Goal: Information Seeking & Learning: Understand process/instructions

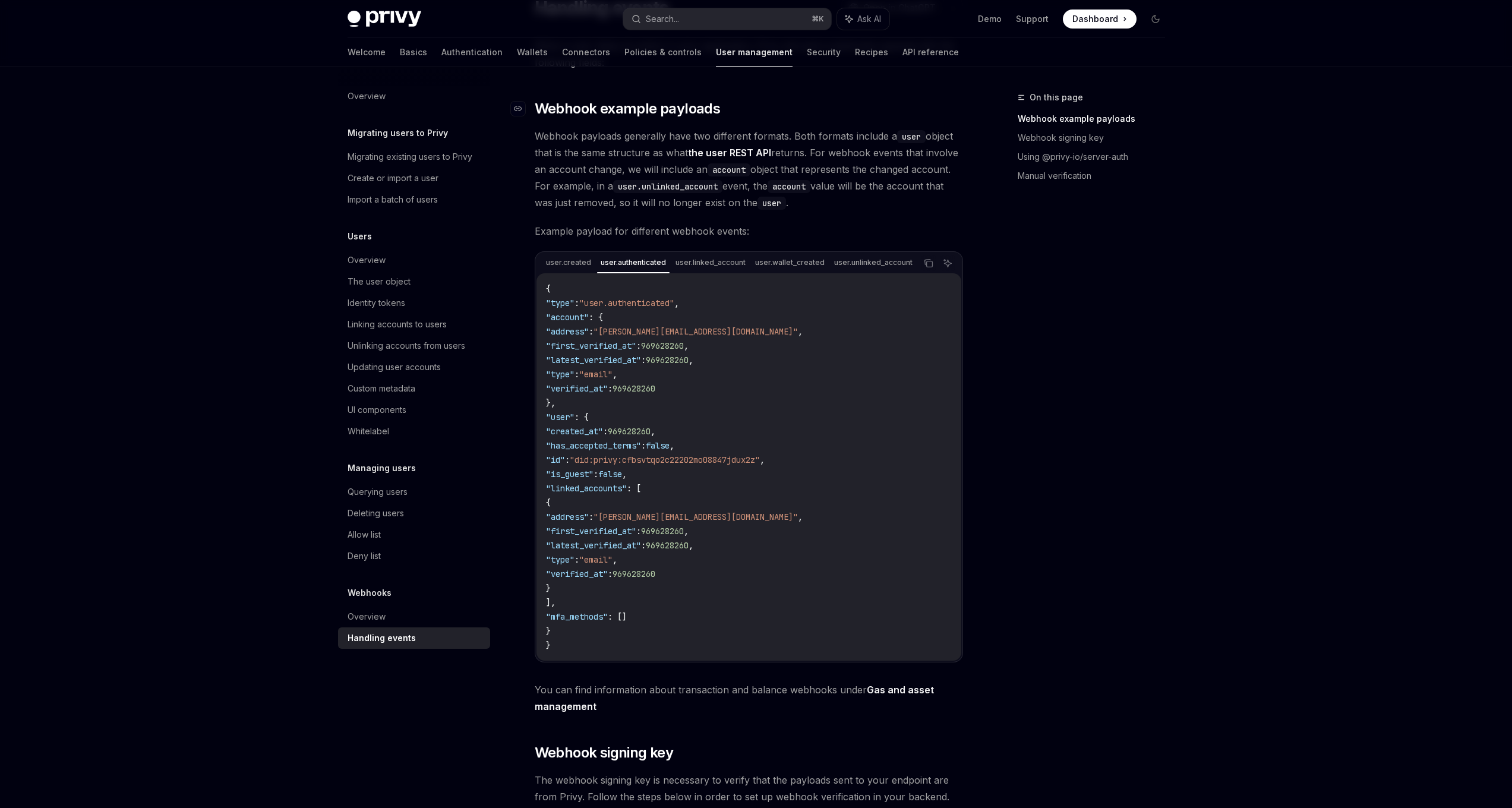
scroll to position [110, 0]
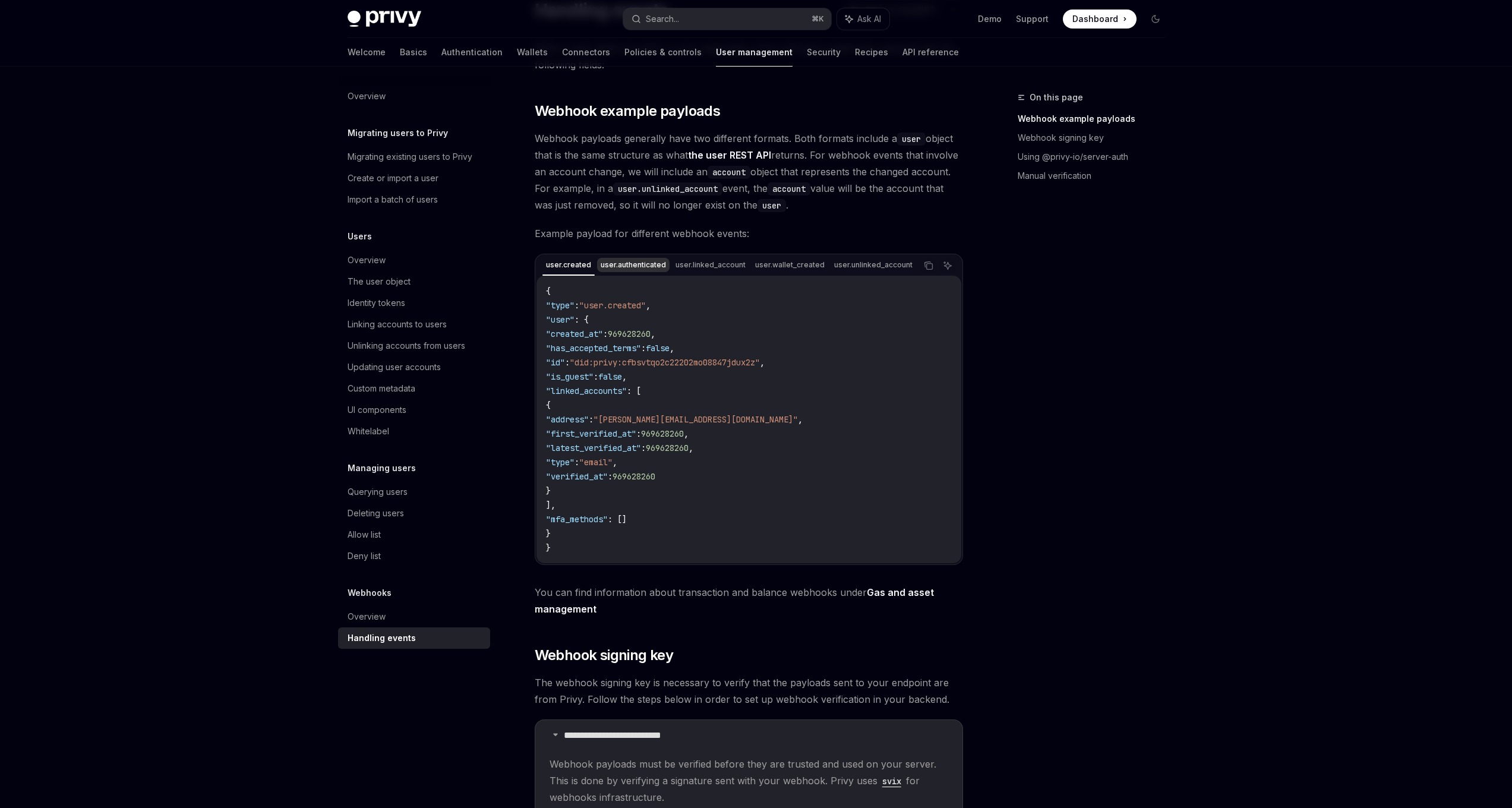
drag, startPoint x: 582, startPoint y: 267, endPoint x: 595, endPoint y: 268, distance: 13.0
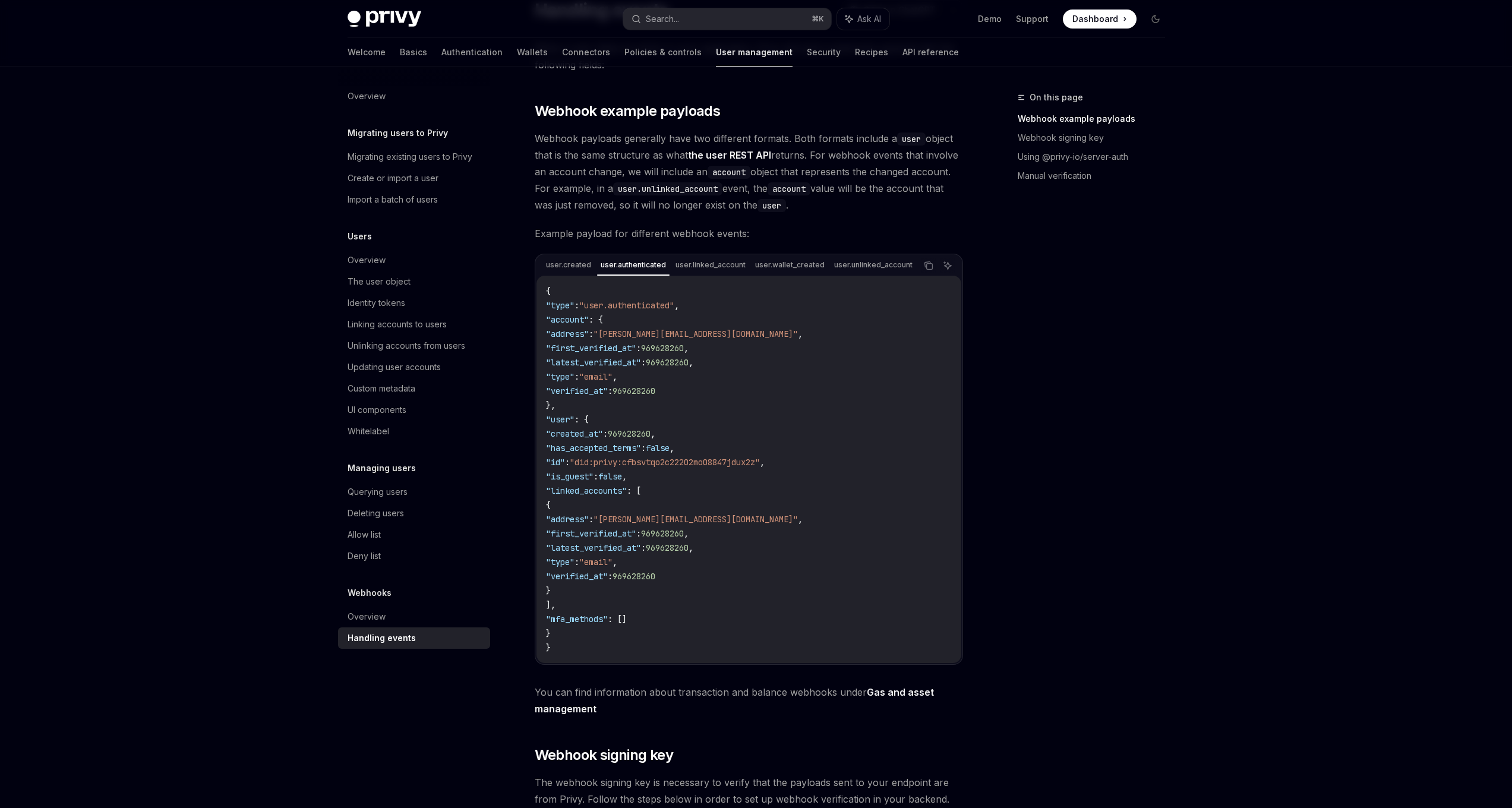
click at [819, 264] on div "user.created user.authenticated user.linked_account user.wallet_created user.un…" at bounding box center [729, 266] width 373 height 21
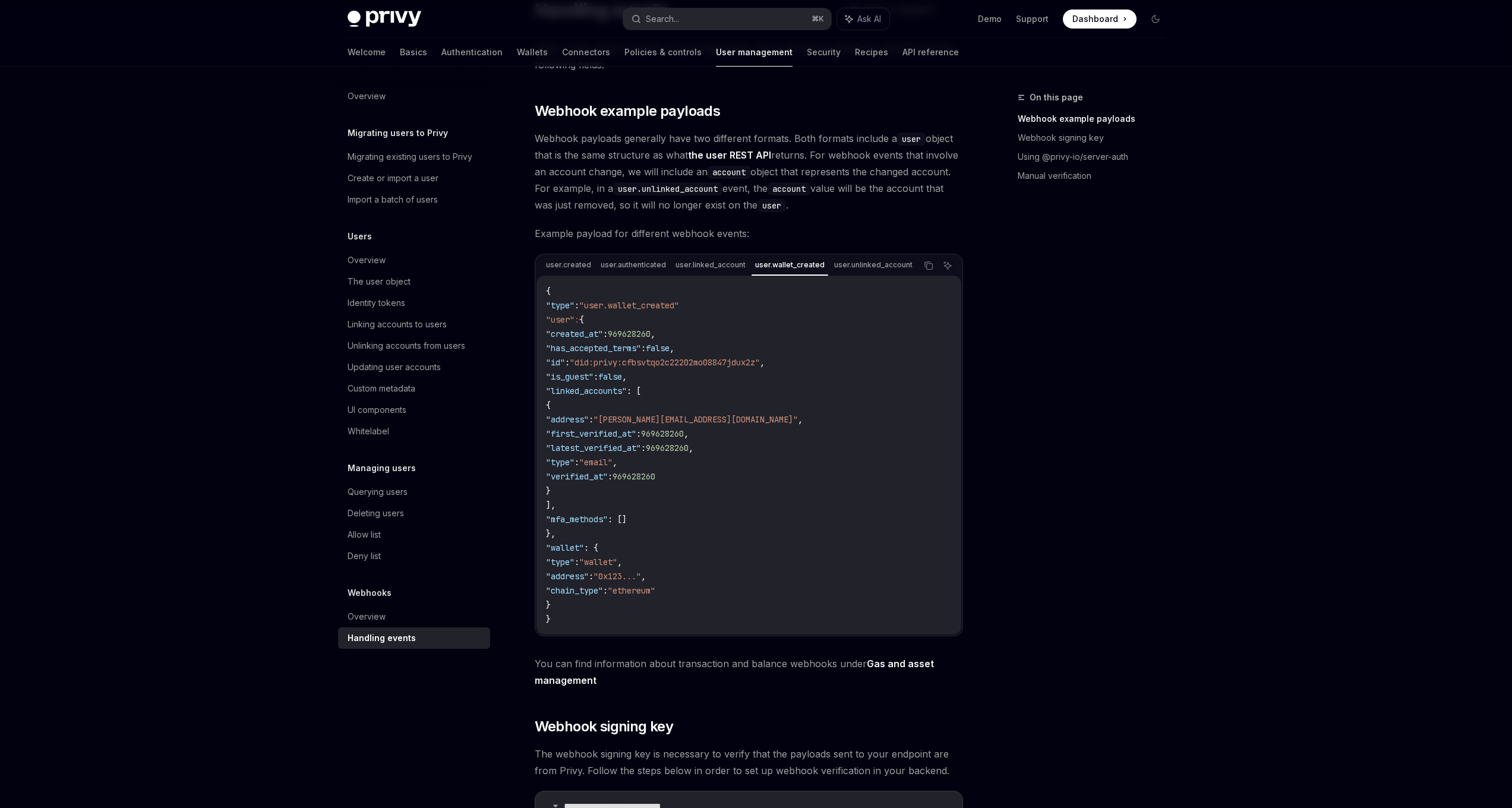
click at [833, 276] on div "{ "type" : "user.wallet_created" "user" : { "created_at" : 969628260 , "has_acc…" at bounding box center [749, 455] width 424 height 359
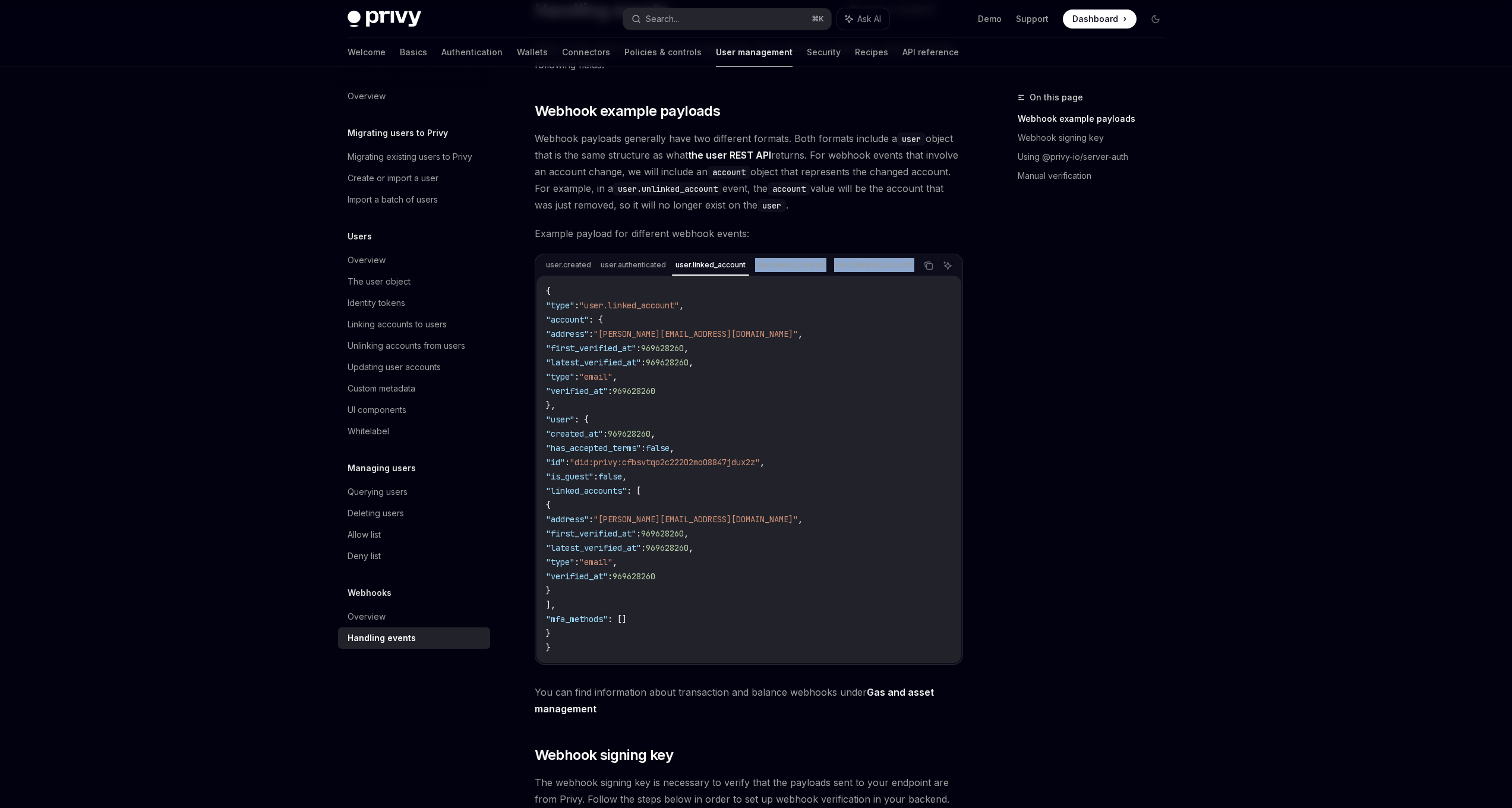
drag, startPoint x: 675, startPoint y: 275, endPoint x: 729, endPoint y: 279, distance: 54.1
drag, startPoint x: 689, startPoint y: 281, endPoint x: 721, endPoint y: 281, distance: 32.0
click at [725, 281] on div "{ "type" : "user.linked_account" , "account" : { "address" : "[EMAIL_ADDRESS][D…" at bounding box center [749, 469] width 424 height 388
drag, startPoint x: 683, startPoint y: 280, endPoint x: 717, endPoint y: 283, distance: 34.1
click at [717, 283] on div "{ "type" : "user.linked_account" , "account" : { "address" : "[EMAIL_ADDRESS][D…" at bounding box center [749, 469] width 424 height 388
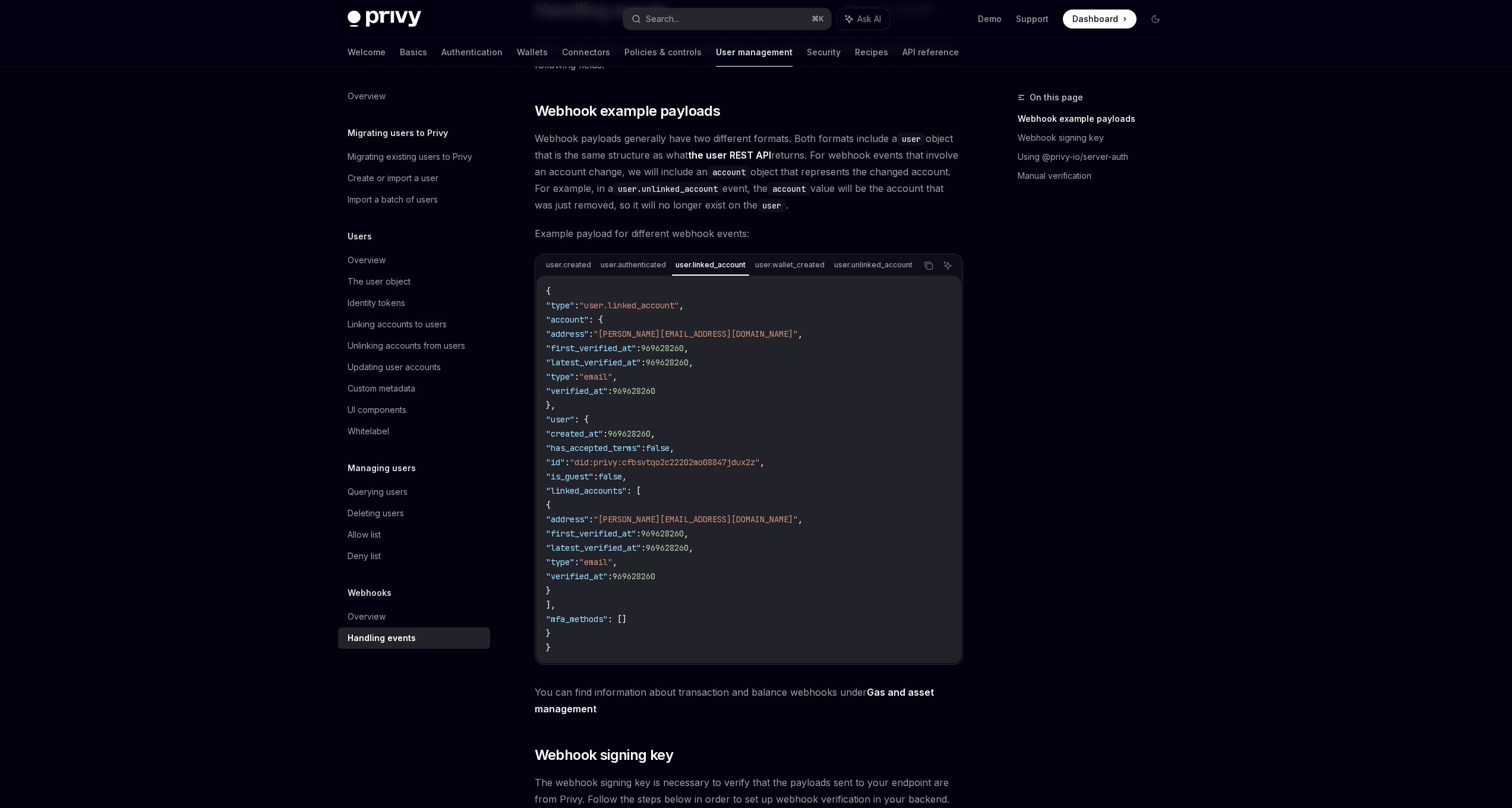
drag, startPoint x: 682, startPoint y: 278, endPoint x: 703, endPoint y: 279, distance: 21.0
click at [703, 279] on div "{ "type" : "user.linked_account" , "account" : { "address" : "[EMAIL_ADDRESS][D…" at bounding box center [749, 469] width 424 height 388
click at [708, 278] on div "{ "type" : "user.linked_account" , "account" : { "address" : "[EMAIL_ADDRESS][D…" at bounding box center [749, 469] width 424 height 388
click at [713, 276] on div "{ "type" : "user.linked_account" , "account" : { "address" : "[EMAIL_ADDRESS][D…" at bounding box center [749, 469] width 424 height 388
drag, startPoint x: 658, startPoint y: 278, endPoint x: 748, endPoint y: 285, distance: 90.3
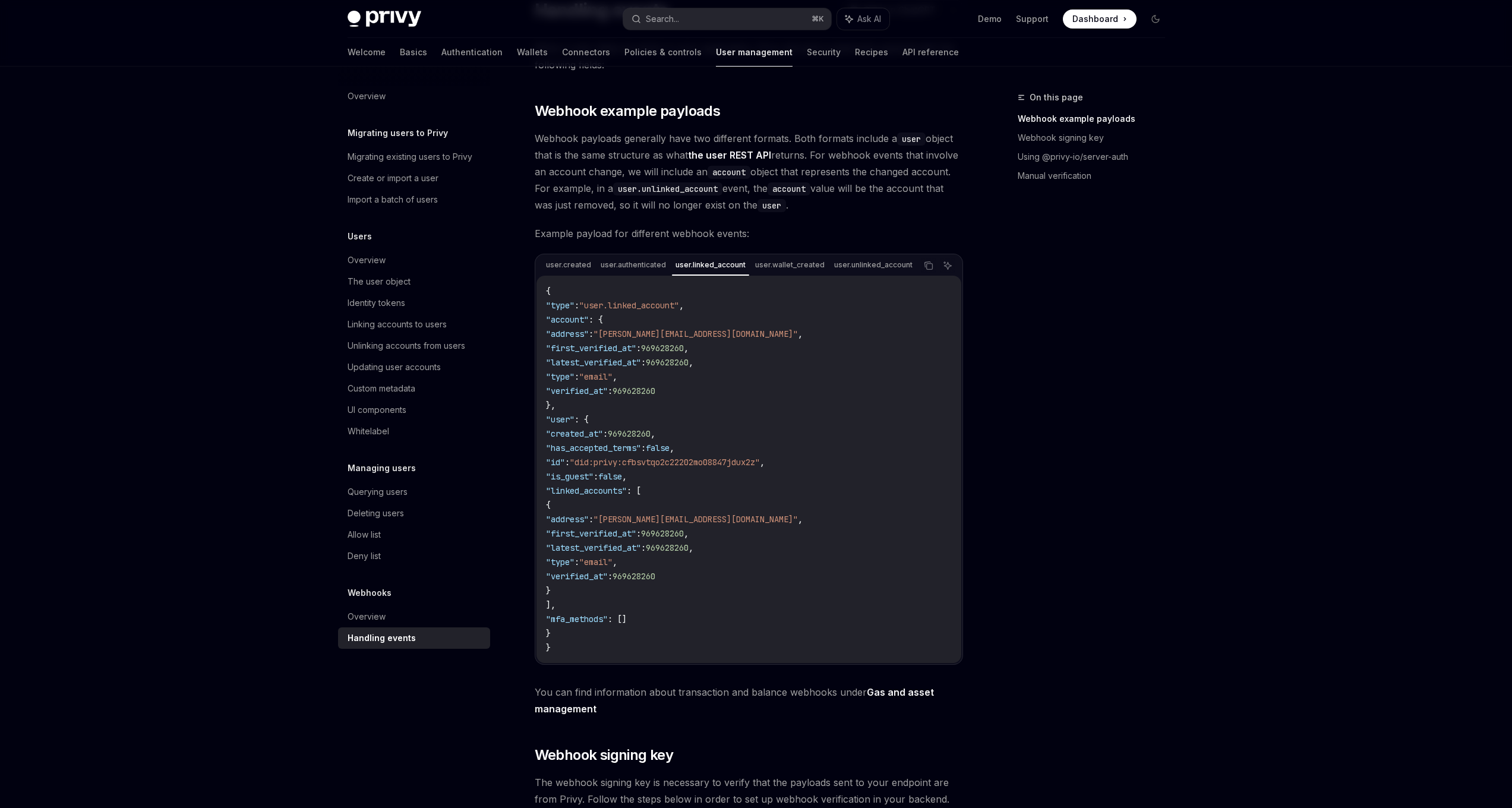
click at [692, 279] on div "{ "type" : "user.linked_account" , "account" : { "address" : "[EMAIL_ADDRESS][D…" at bounding box center [749, 469] width 424 height 388
drag, startPoint x: 1012, startPoint y: 322, endPoint x: 995, endPoint y: 314, distance: 18.8
click at [1011, 322] on div "On this page Webhook example payloads Webhook signing key Using @privy-io/serve…" at bounding box center [1084, 449] width 181 height 718
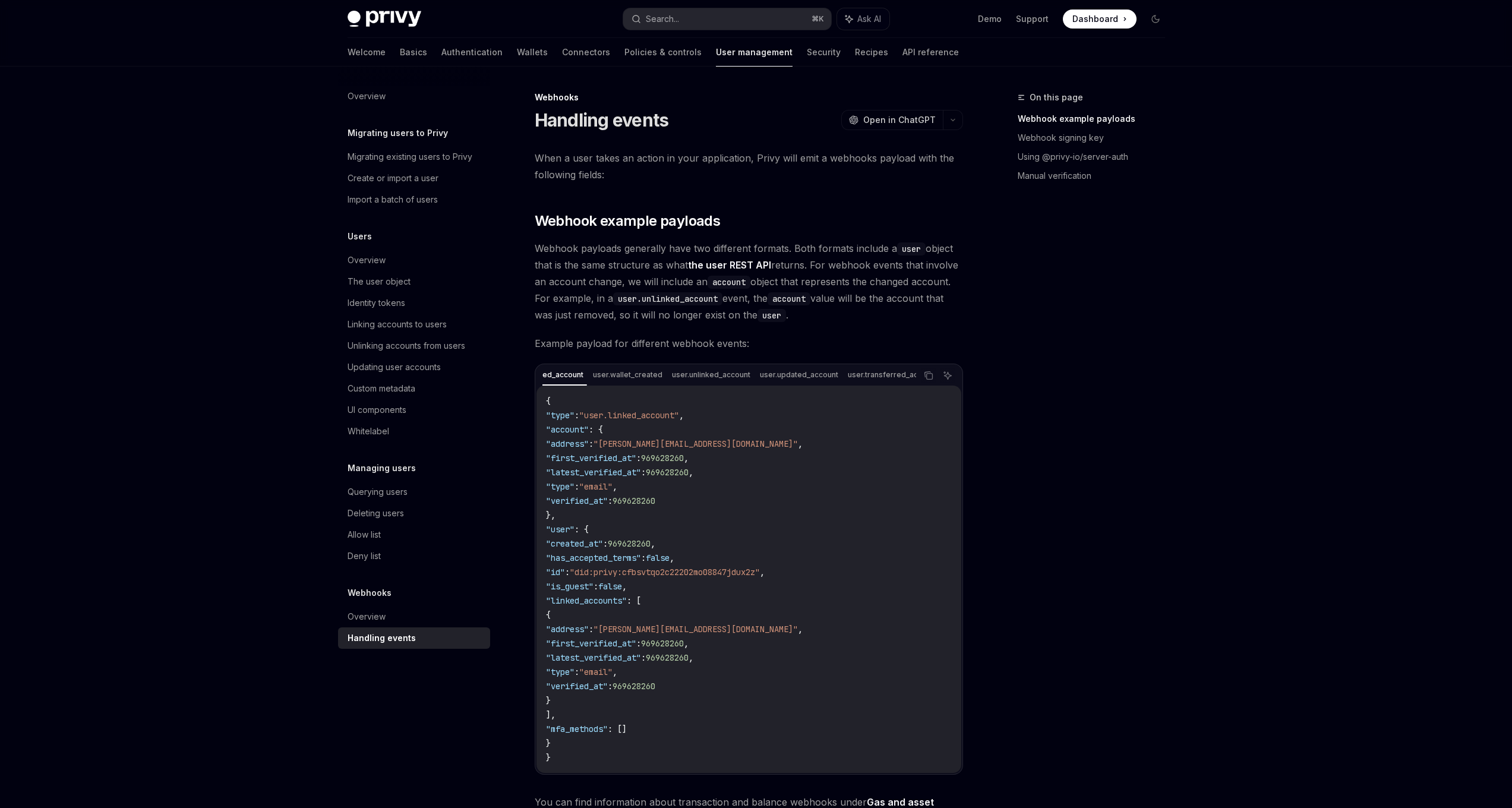
scroll to position [0, 160]
drag, startPoint x: 683, startPoint y: 387, endPoint x: 703, endPoint y: 389, distance: 20.1
click at [703, 389] on div "{ "type" : "user.unlinked_account" , "account" : { "address" : "bilbo@privy.io"…" at bounding box center [749, 579] width 424 height 388
drag, startPoint x: 657, startPoint y: 389, endPoint x: 646, endPoint y: 388, distance: 11.0
click at [649, 388] on div "{ "type" : "user.unlinked_account" , "account" : { "address" : "bilbo@privy.io"…" at bounding box center [749, 579] width 424 height 388
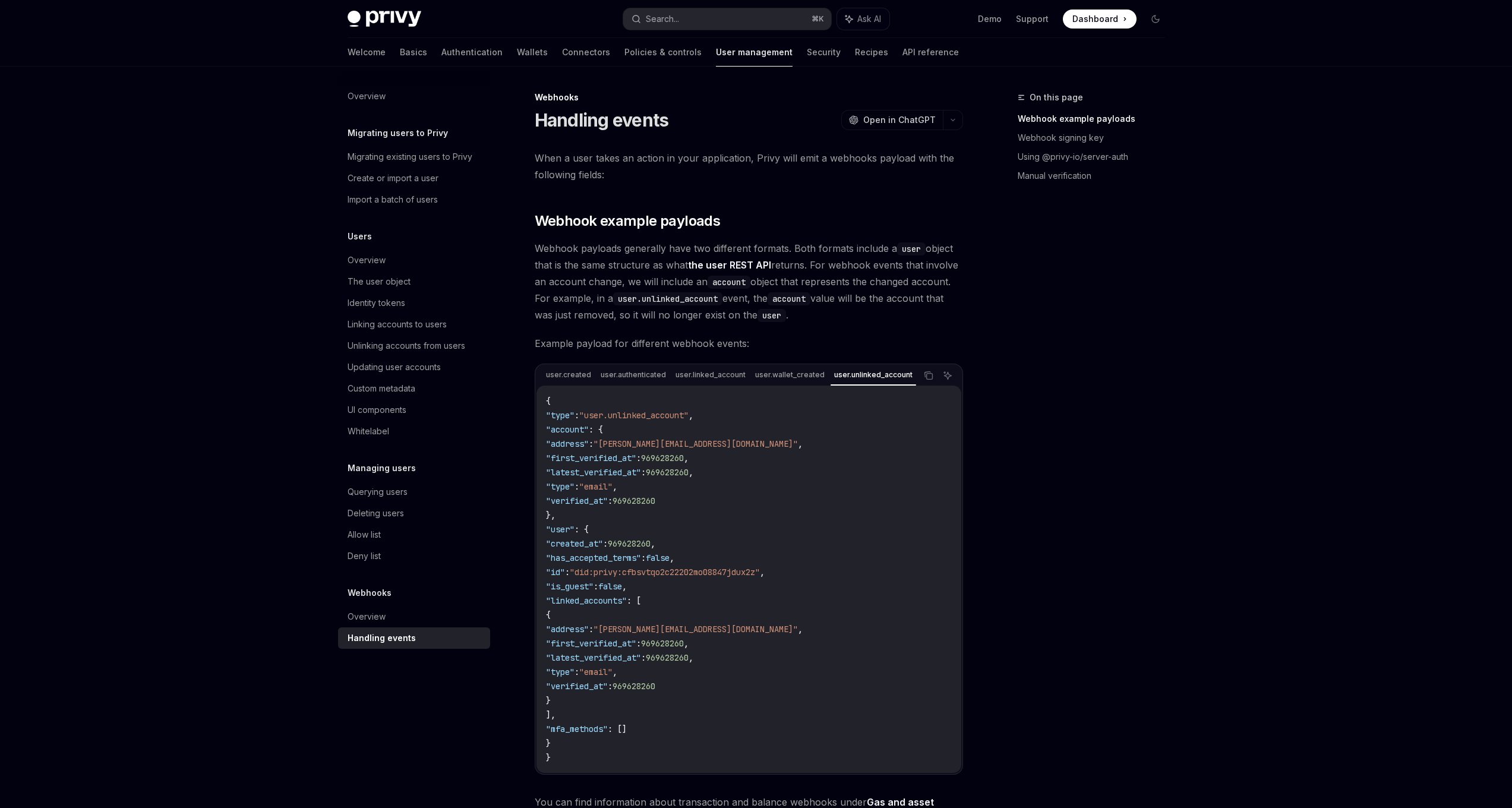
drag, startPoint x: 645, startPoint y: 388, endPoint x: 665, endPoint y: 387, distance: 20.0
click at [666, 386] on div "{ "type" : "user.unlinked_account" , "account" : { "address" : "bilbo@privy.io"…" at bounding box center [749, 579] width 424 height 388
drag, startPoint x: 637, startPoint y: 388, endPoint x: 652, endPoint y: 388, distance: 15.0
click at [652, 388] on div "{ "type" : "user.authenticated" , "account" : { "address" : "bilbo@privy.io" , …" at bounding box center [749, 579] width 424 height 388
drag, startPoint x: 656, startPoint y: 388, endPoint x: 675, endPoint y: 390, distance: 19.1
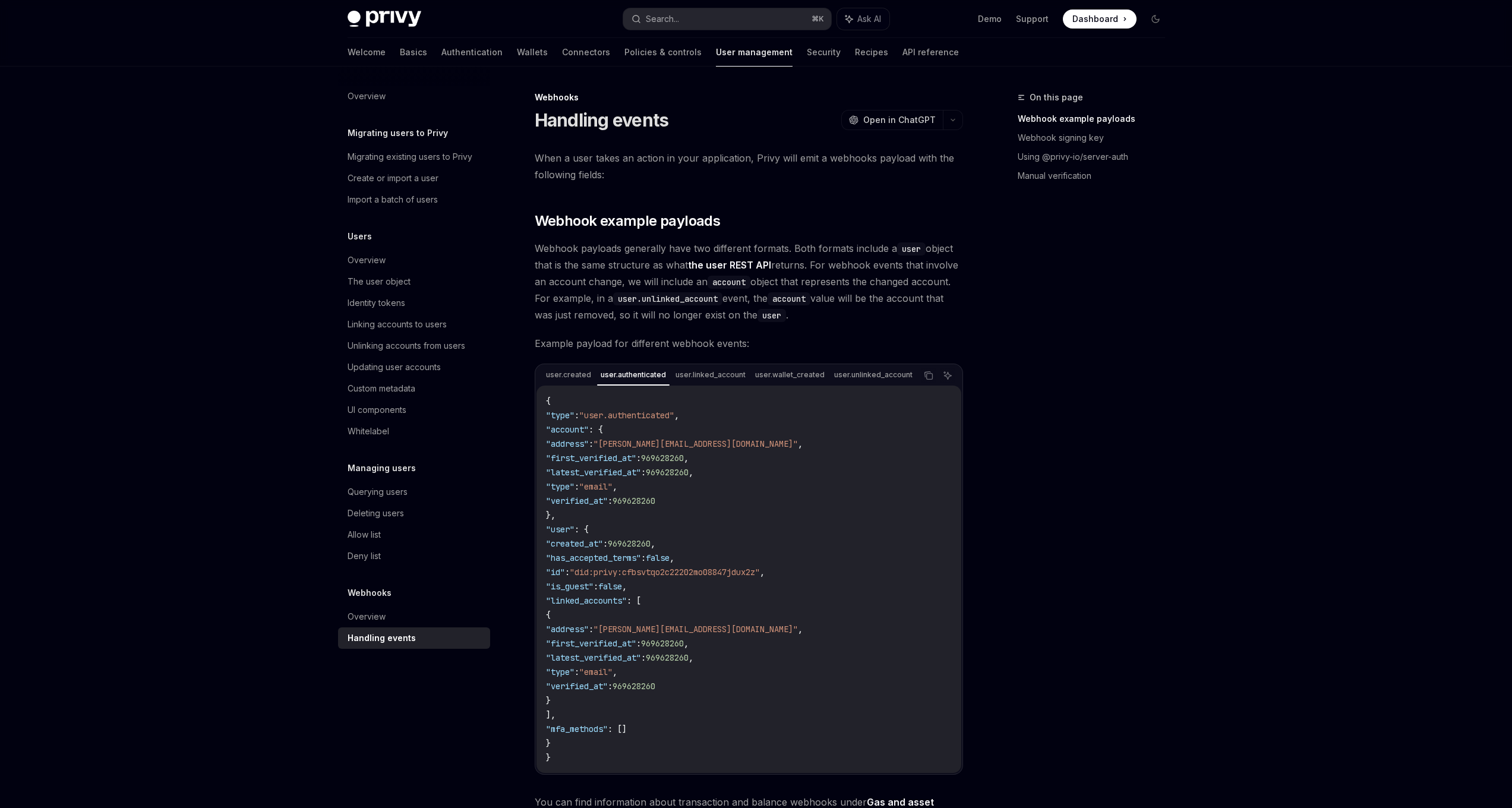
click at [675, 390] on div "{ "type" : "user.authenticated" , "account" : { "address" : "bilbo@privy.io" , …" at bounding box center [749, 579] width 424 height 388
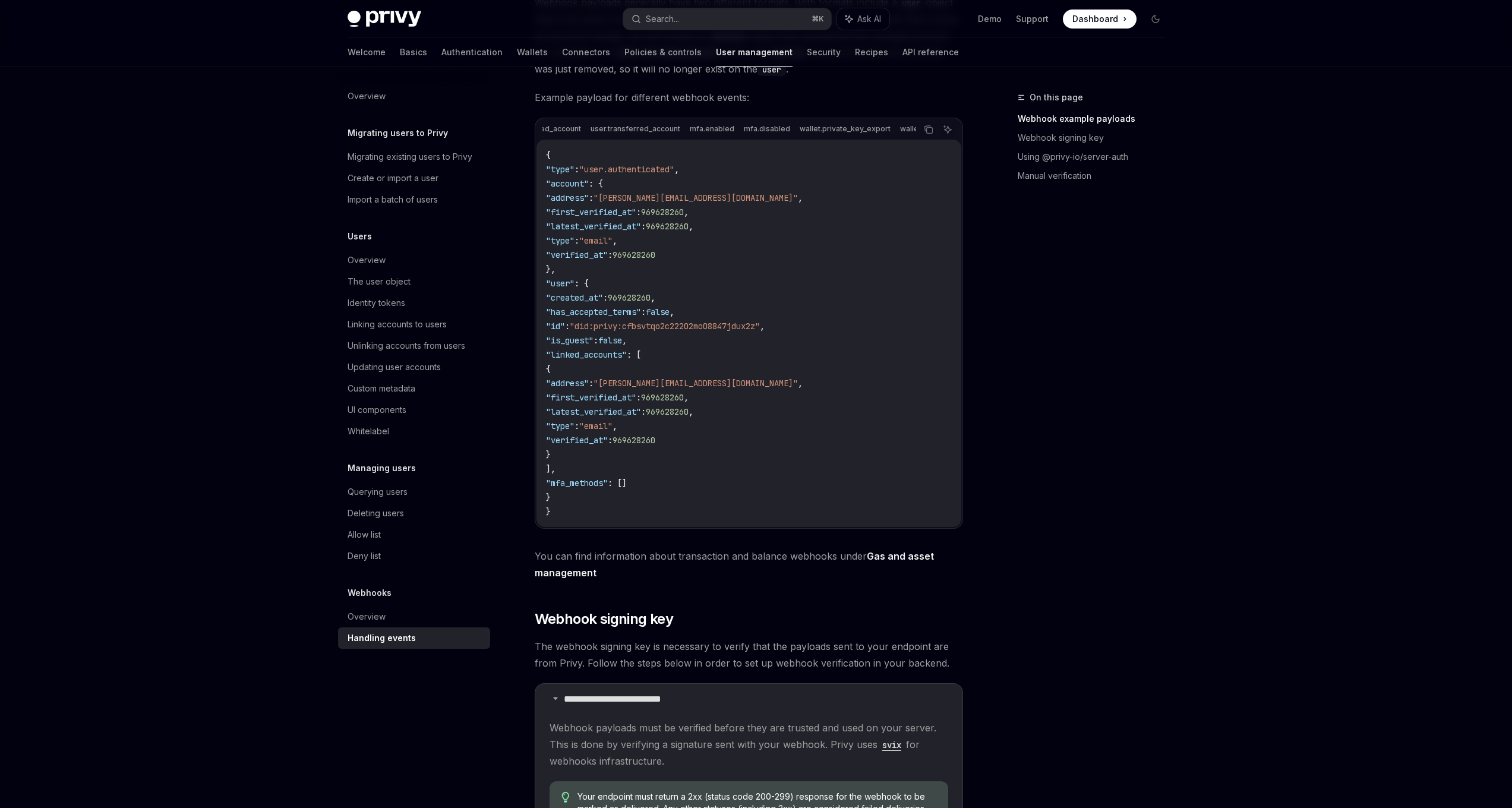
scroll to position [0, 407]
drag, startPoint x: 657, startPoint y: 137, endPoint x: 698, endPoint y: 140, distance: 41.1
click at [1058, 352] on div "On this page Webhook example payloads Webhook signing key Using @privy-io/serve…" at bounding box center [1084, 449] width 181 height 718
click at [277, 61] on div at bounding box center [756, 33] width 1512 height 67
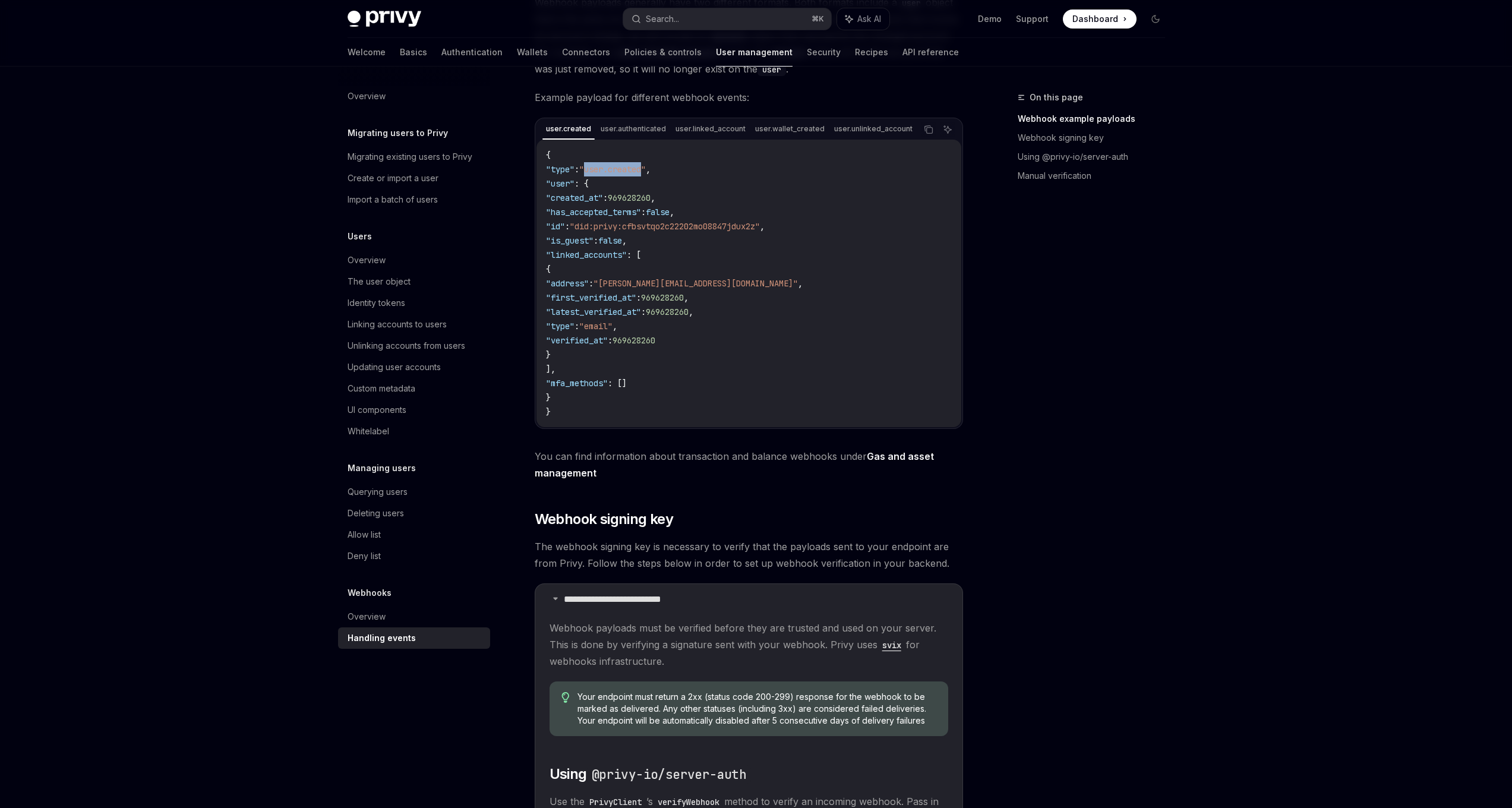
drag, startPoint x: 660, startPoint y: 168, endPoint x: 600, endPoint y: 174, distance: 60.3
click at [600, 174] on span ""user.created"" at bounding box center [612, 169] width 67 height 11
copy span "user.created"
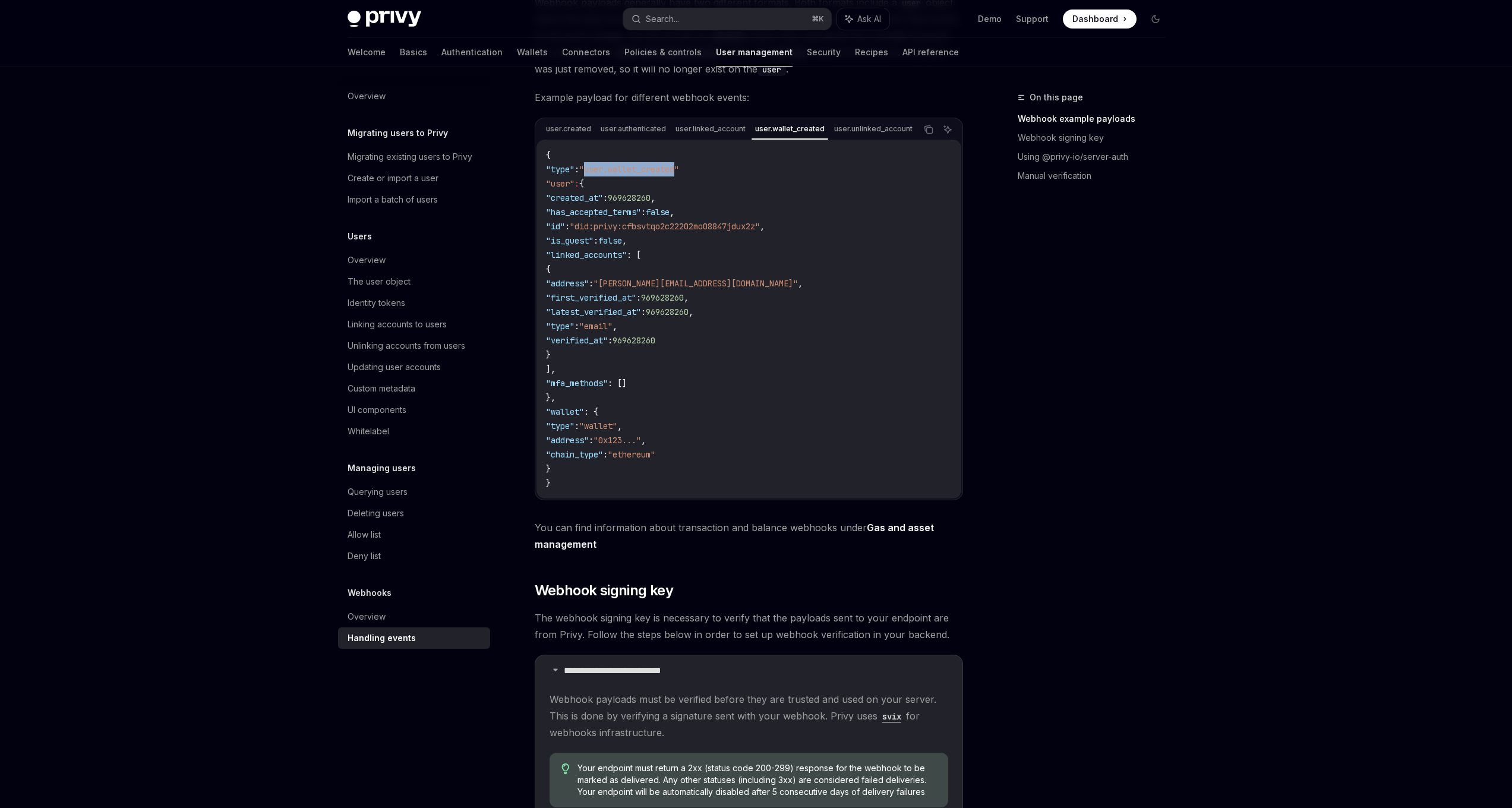
drag, startPoint x: 697, startPoint y: 170, endPoint x: 606, endPoint y: 169, distance: 91.0
click at [602, 170] on span ""user.wallet_created"" at bounding box center [628, 169] width 100 height 11
copy span "user.wallet_created"
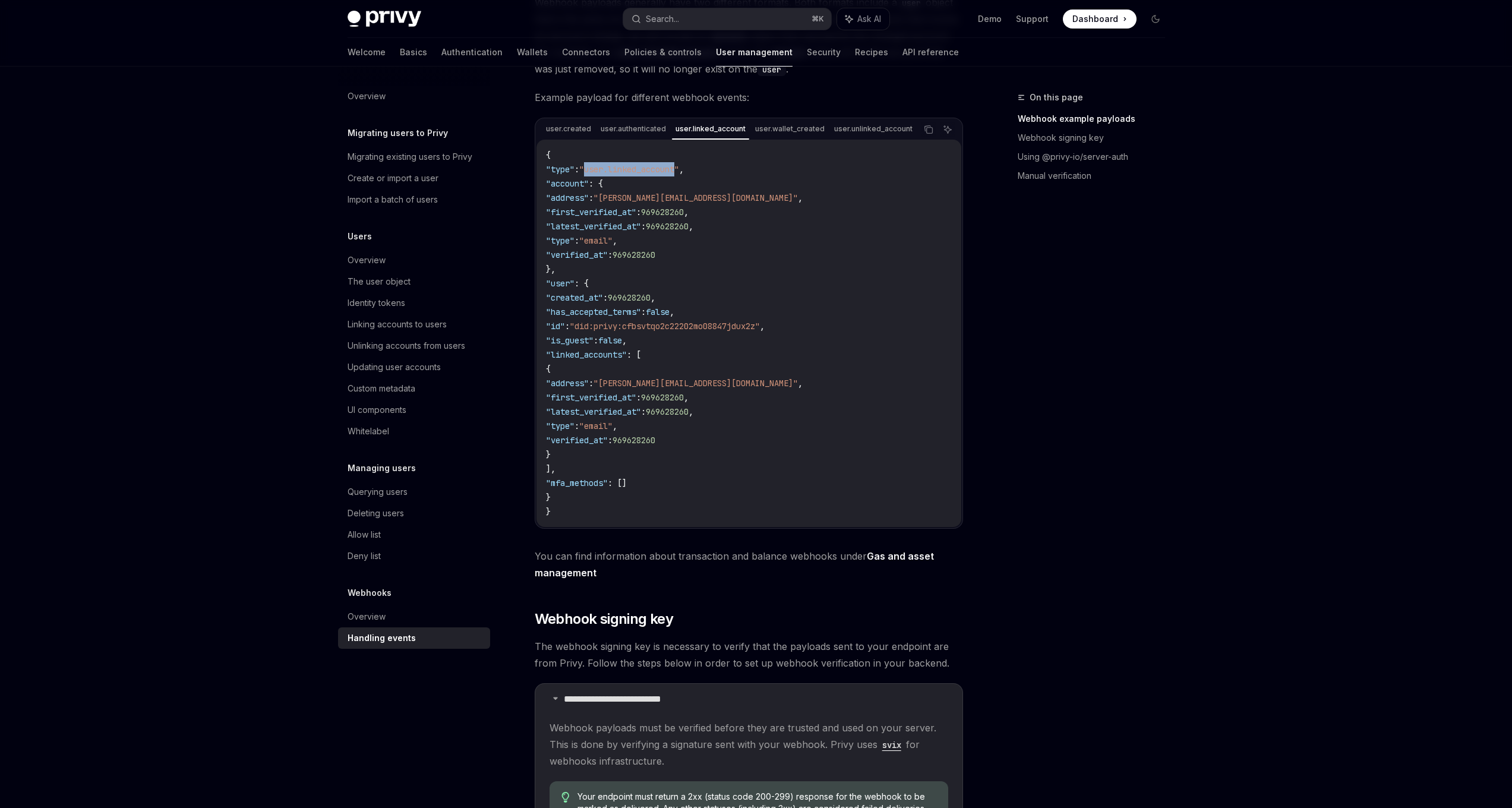
drag, startPoint x: 673, startPoint y: 169, endPoint x: 601, endPoint y: 172, distance: 72.1
click at [601, 172] on span ""user.linked_account"" at bounding box center [628, 169] width 100 height 11
copy span "user.linked_account"
drag, startPoint x: 705, startPoint y: 168, endPoint x: 599, endPoint y: 174, distance: 106.2
click at [599, 174] on span ""user.unlinked_account"" at bounding box center [633, 169] width 109 height 11
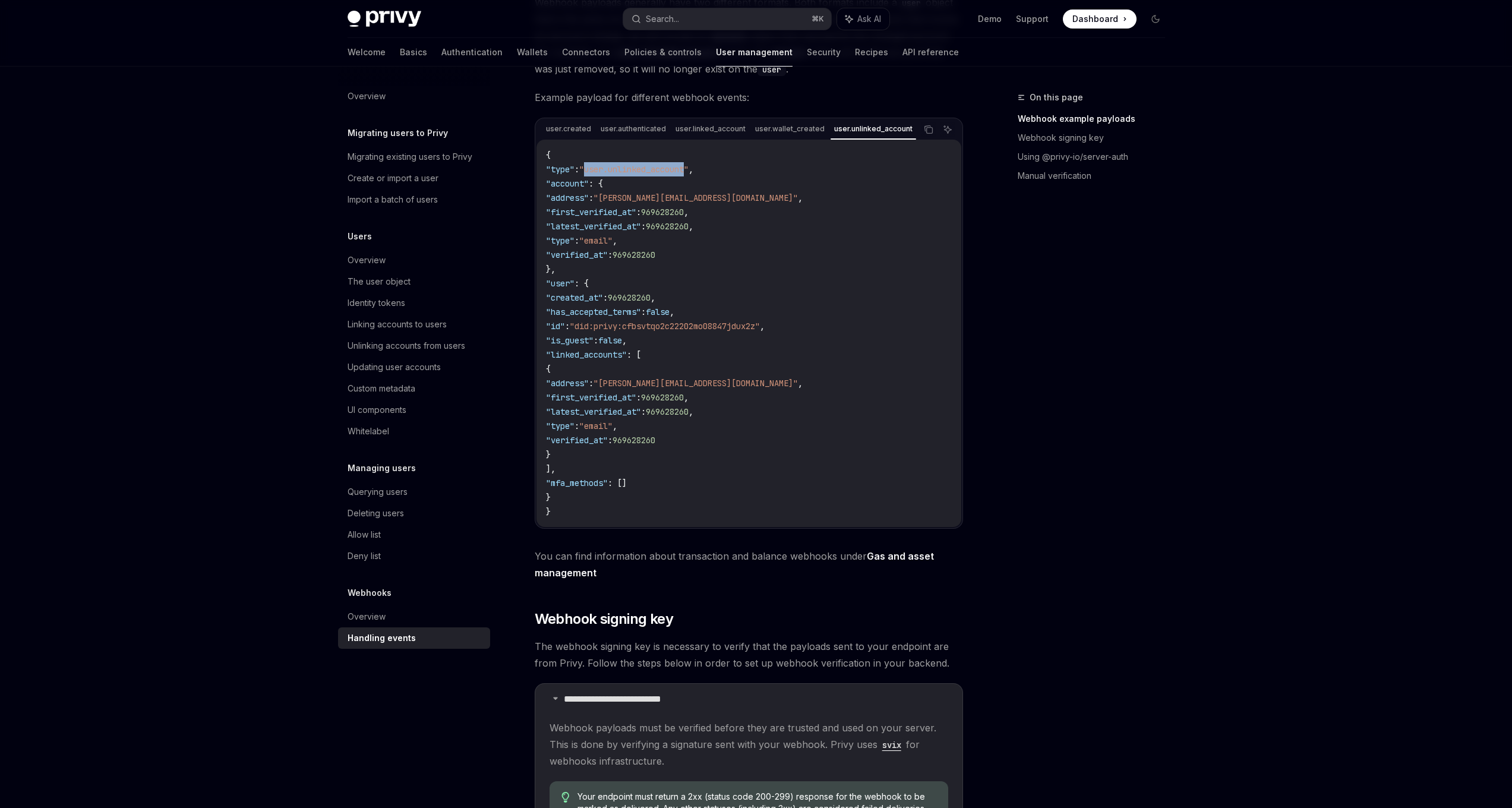
copy span "user.unlinked_account"
